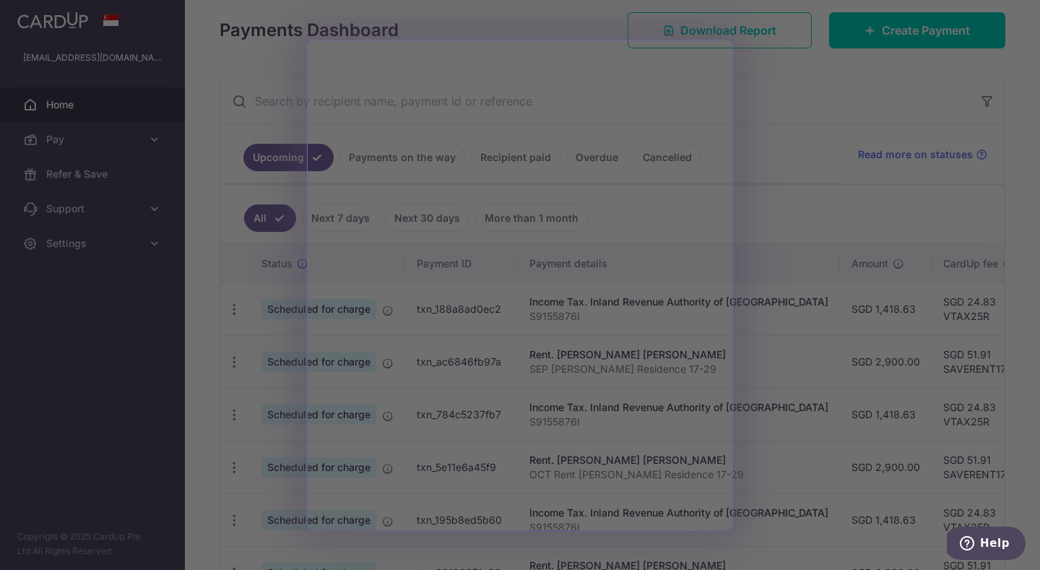
click at [775, 206] on div at bounding box center [525, 287] width 1050 height 575
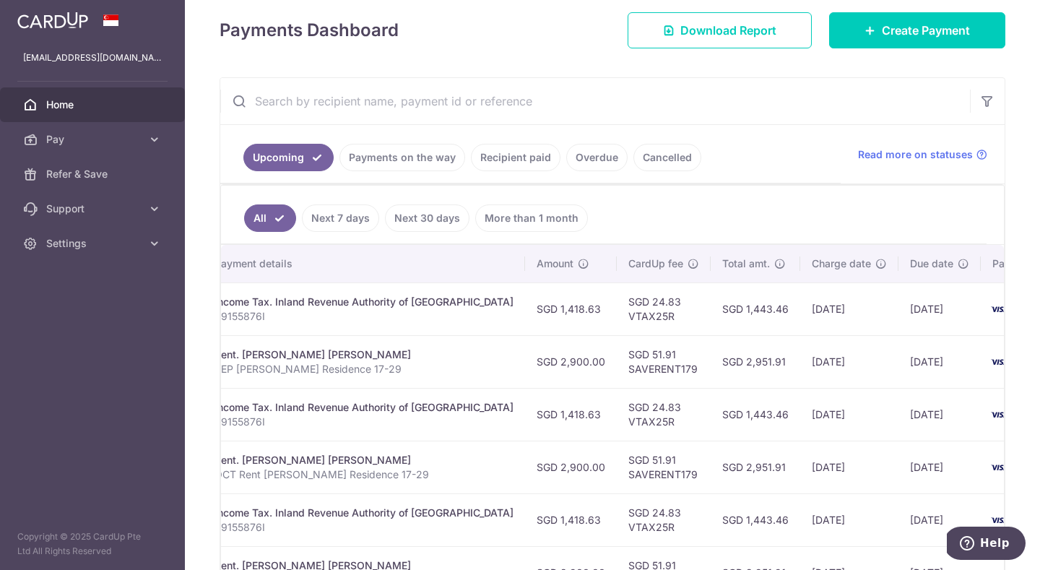
scroll to position [0, 331]
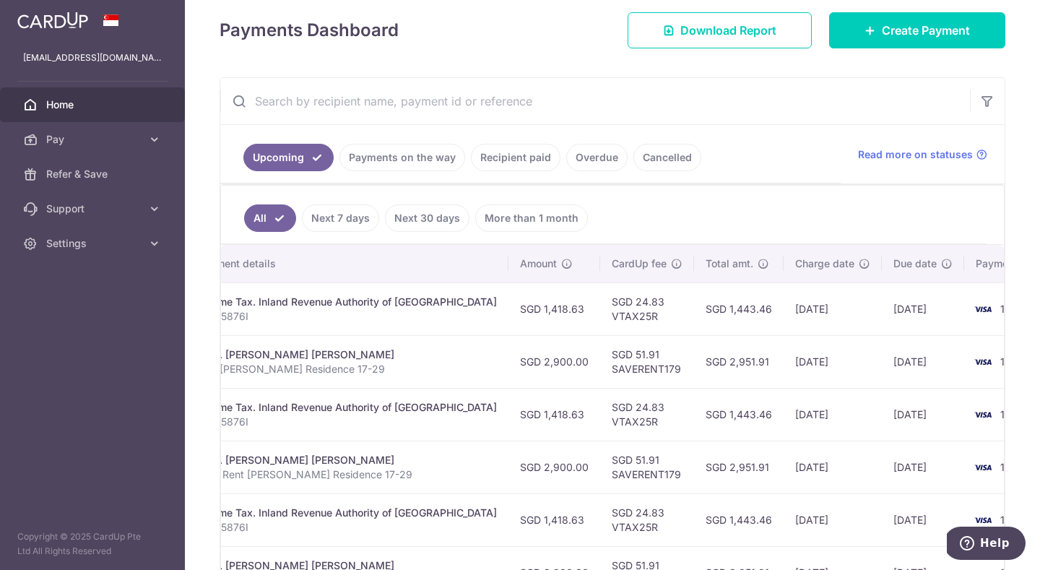
drag, startPoint x: 677, startPoint y: 306, endPoint x: 703, endPoint y: 306, distance: 26.0
click at [703, 306] on td "SGD 1,443.46" at bounding box center [739, 308] width 90 height 53
copy td "1,443"
